Goal: Check status

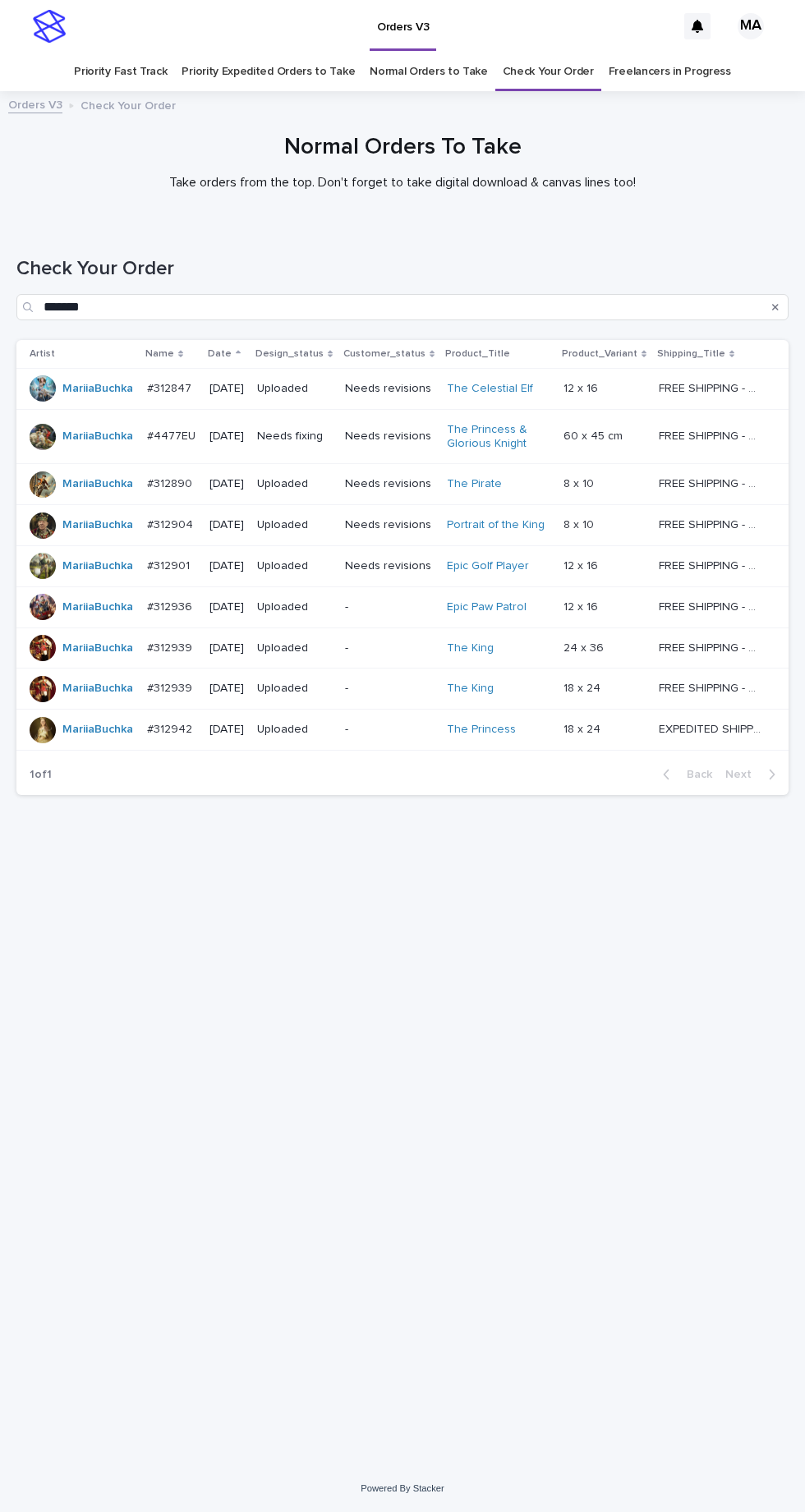
scroll to position [52, 0]
click at [538, 52] on link "Check Your Order" at bounding box center [548, 71] width 91 height 39
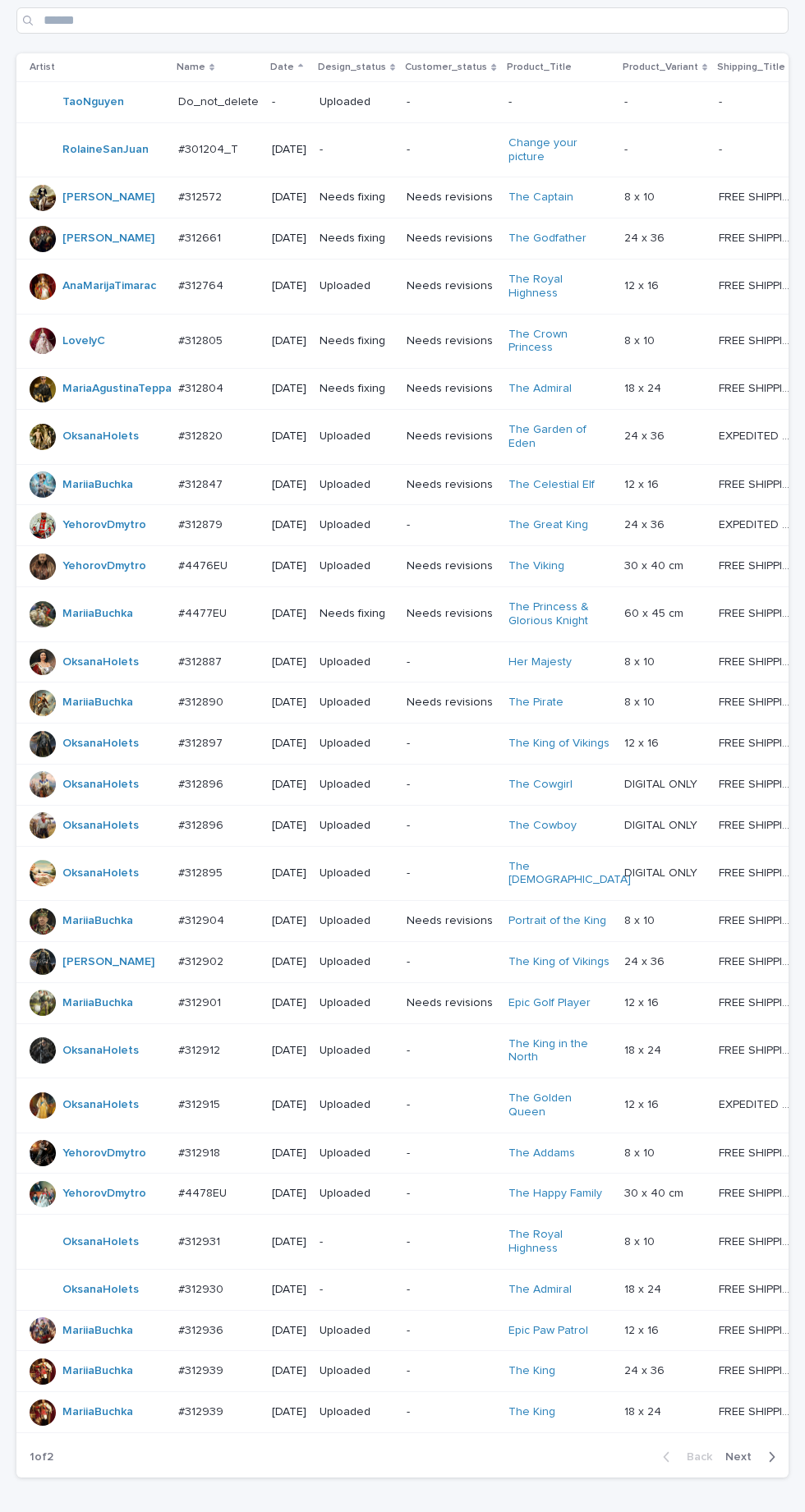
scroll to position [562, 0]
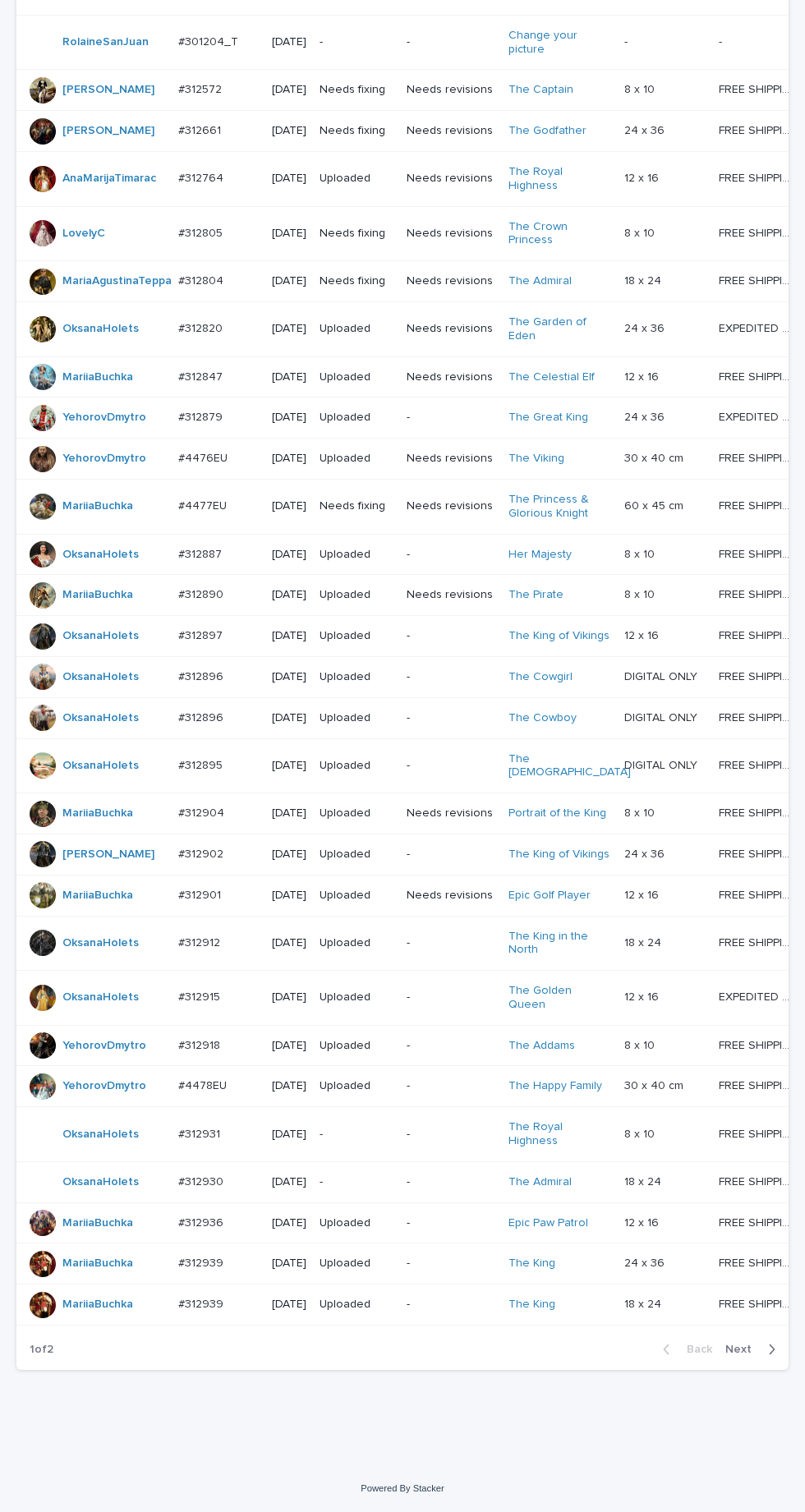
click at [766, 1357] on div "button" at bounding box center [768, 1350] width 14 height 15
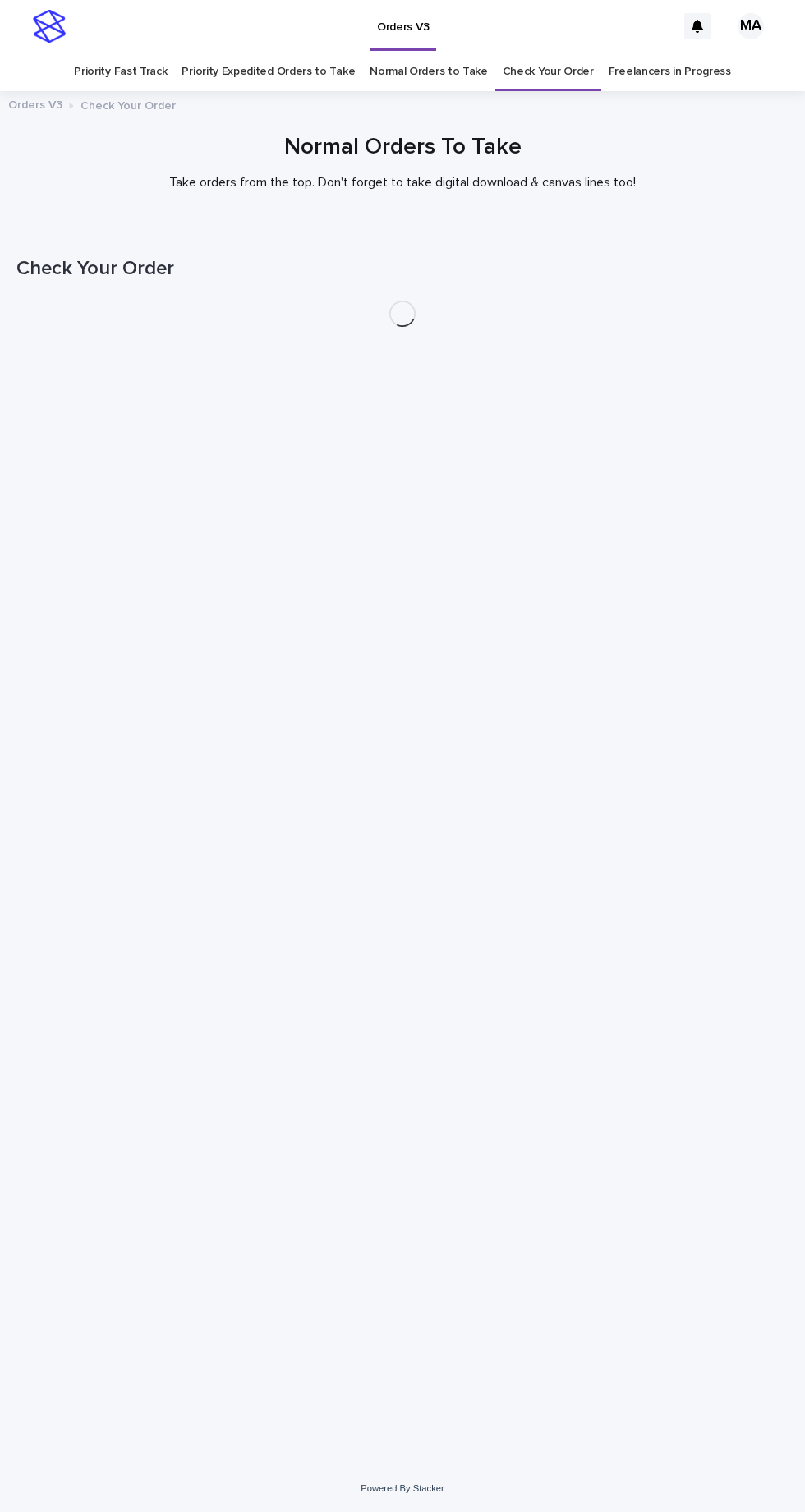
scroll to position [52, 0]
